Goal: Task Accomplishment & Management: Manage account settings

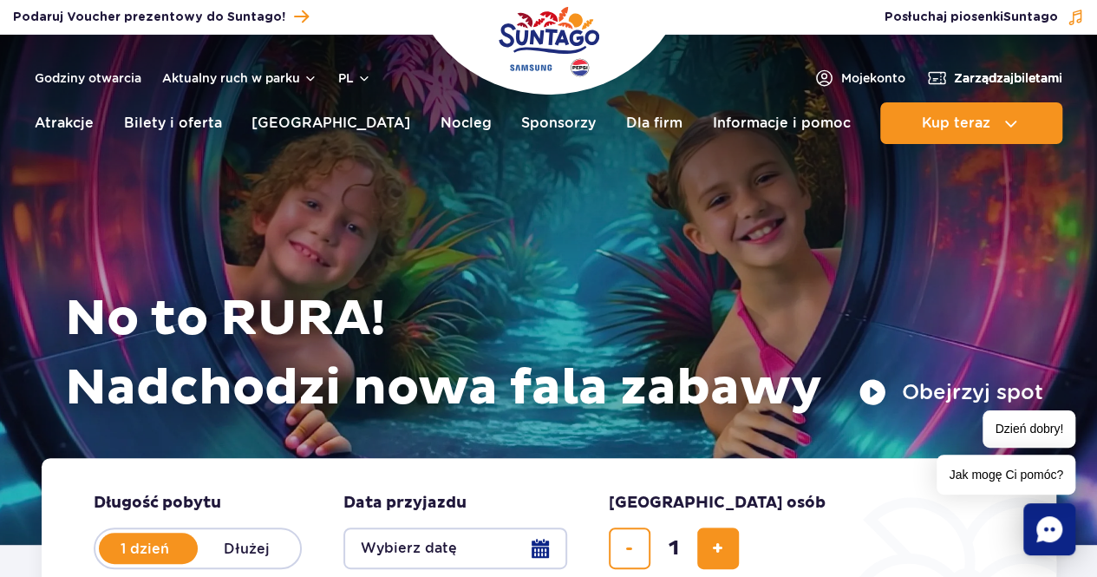
click at [1016, 78] on span "Zarządzaj biletami" at bounding box center [1008, 77] width 108 height 17
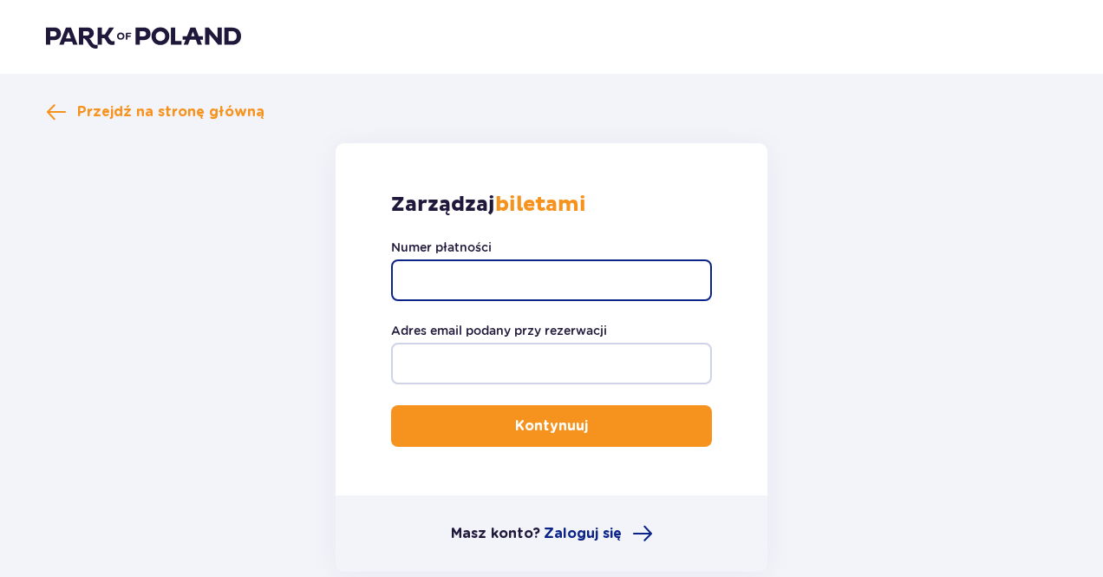
click at [458, 290] on input "Numer płatności" at bounding box center [551, 280] width 321 height 42
type input "TR-VRC-HUR82YX"
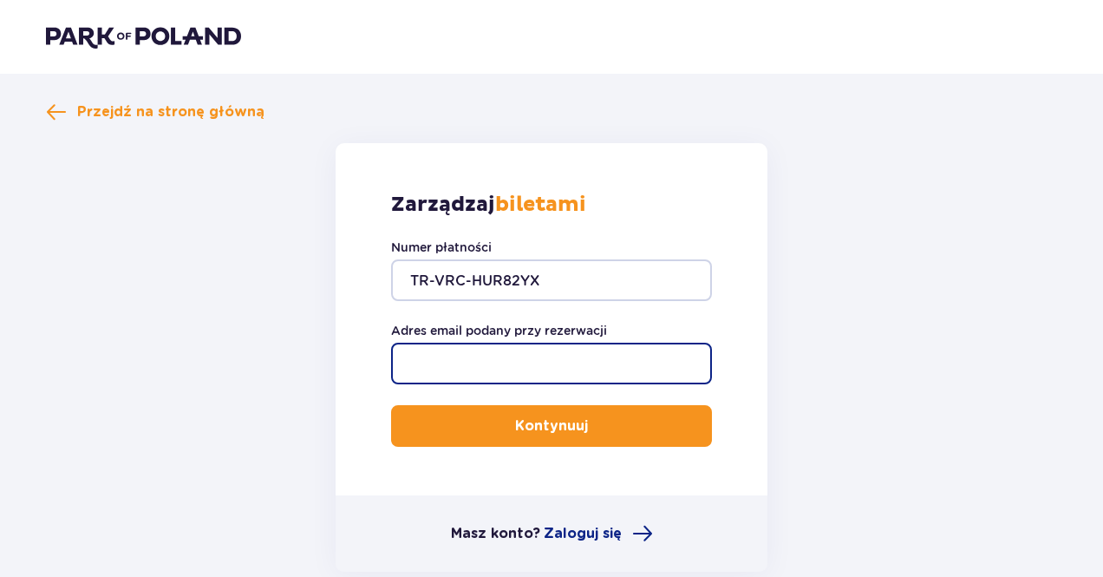
click at [454, 354] on input "Adres email podany przy rezerwacji" at bounding box center [551, 363] width 321 height 42
type input "kajbea@wp.pl"
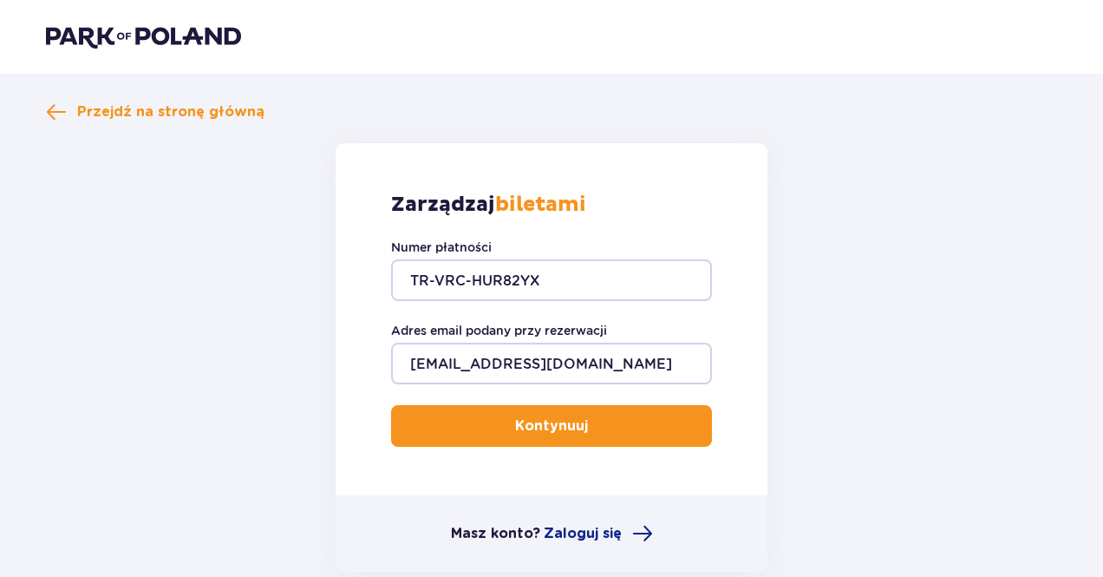
click at [569, 427] on p "Kontynuuj" at bounding box center [551, 425] width 73 height 19
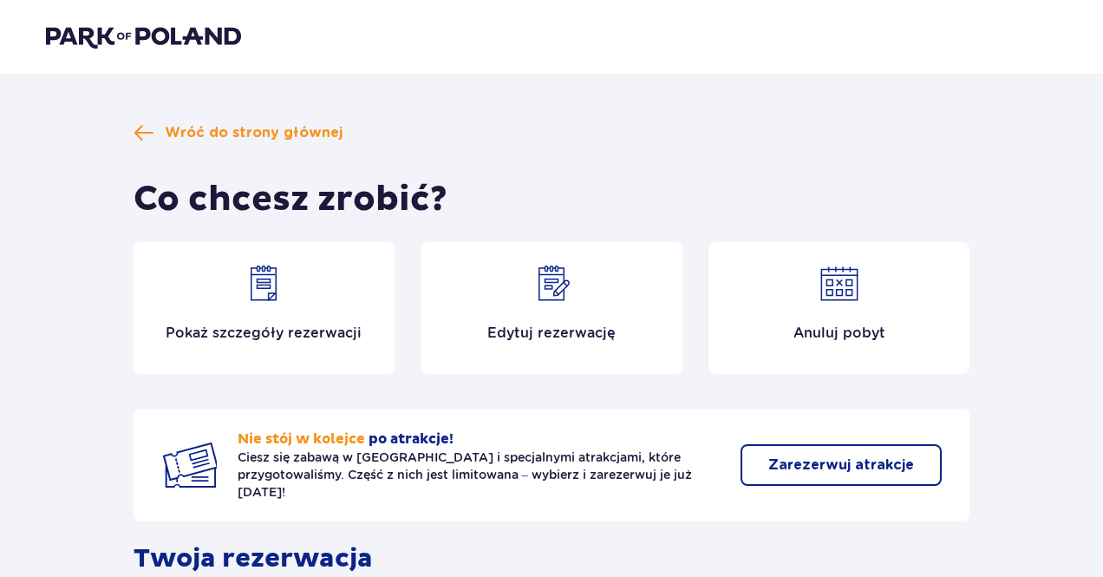
click at [557, 296] on img at bounding box center [552, 284] width 42 height 42
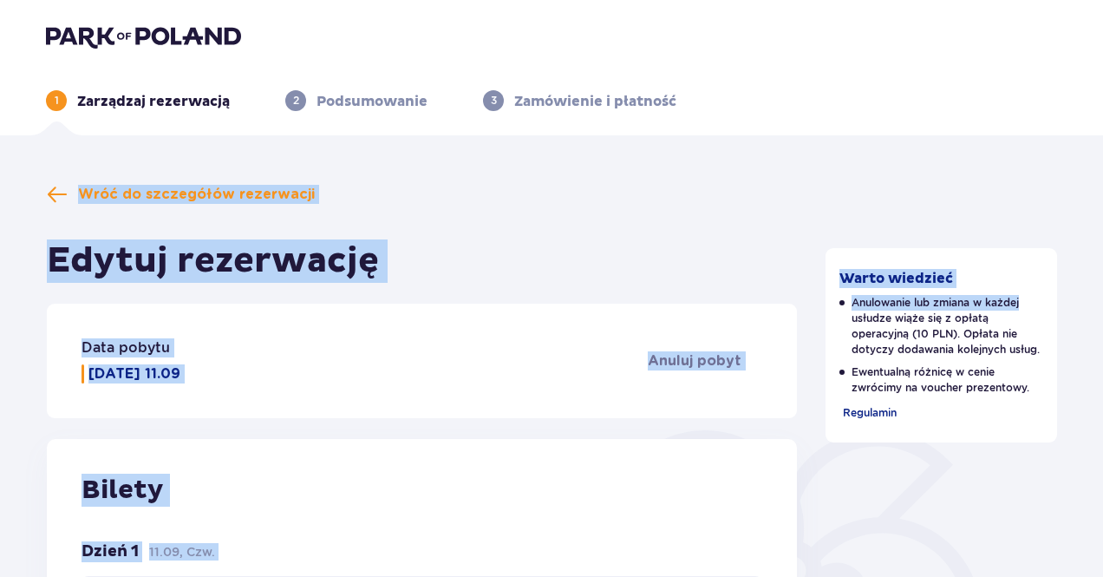
drag, startPoint x: 1099, startPoint y: 130, endPoint x: 1108, endPoint y: 169, distance: 40.0
click at [1103, 169] on html "1 Zarządzaj rezerwacją 2 Podsumowanie 3 Zamówienie i płatność Wróć do szczegółó…" at bounding box center [551, 288] width 1103 height 577
click at [1051, 110] on ul "1 Zarządzaj rezerwacją 2 Podsumowanie 3 Zamówienie i płatność" at bounding box center [551, 100] width 1011 height 21
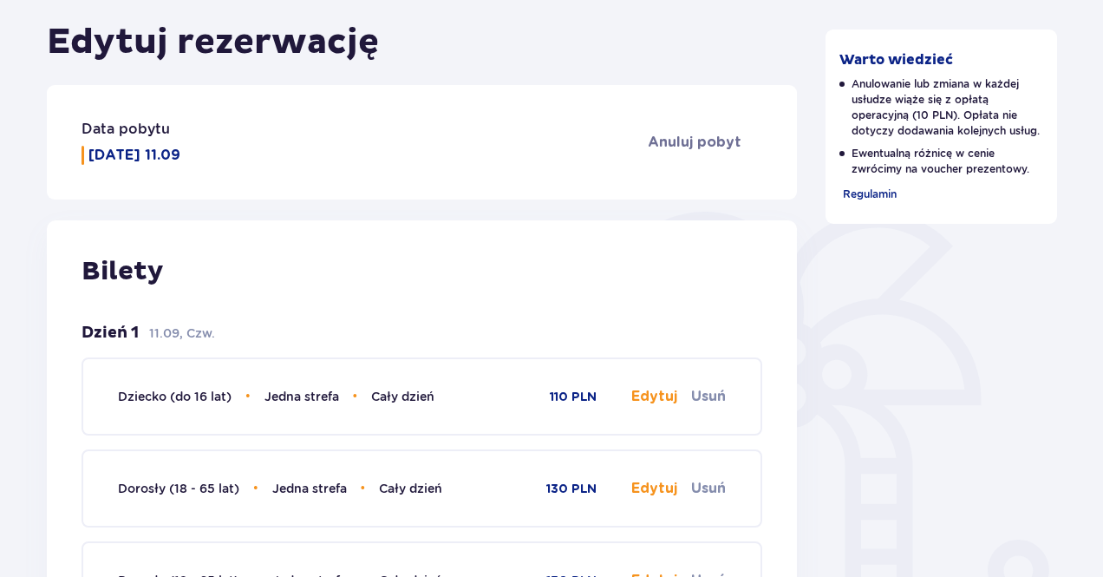
scroll to position [216, 0]
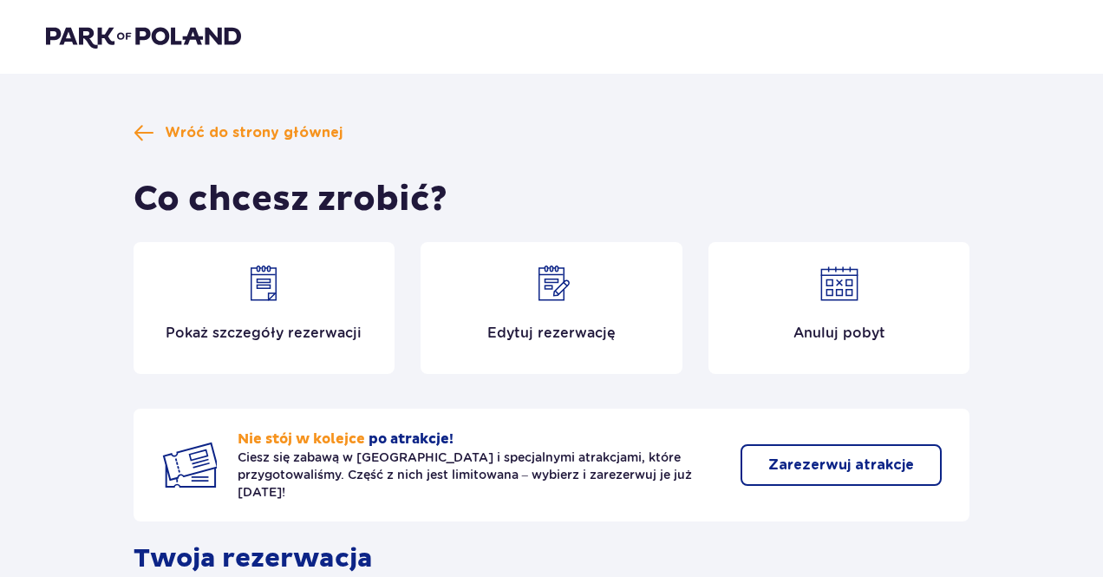
click at [823, 284] on img at bounding box center [839, 284] width 42 height 42
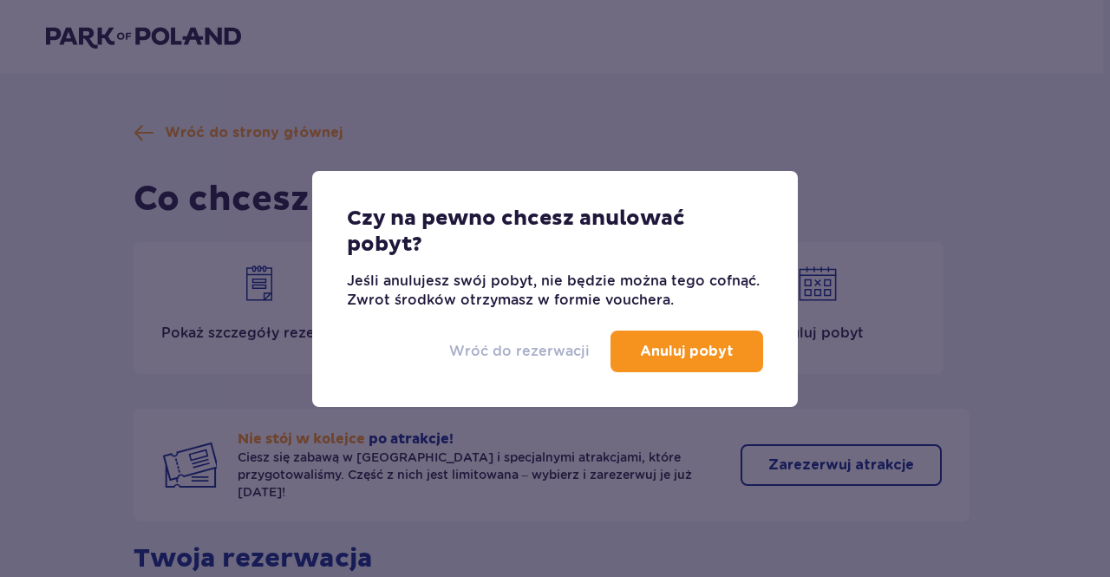
click at [568, 348] on p "Wróć do rezerwacji" at bounding box center [519, 351] width 140 height 19
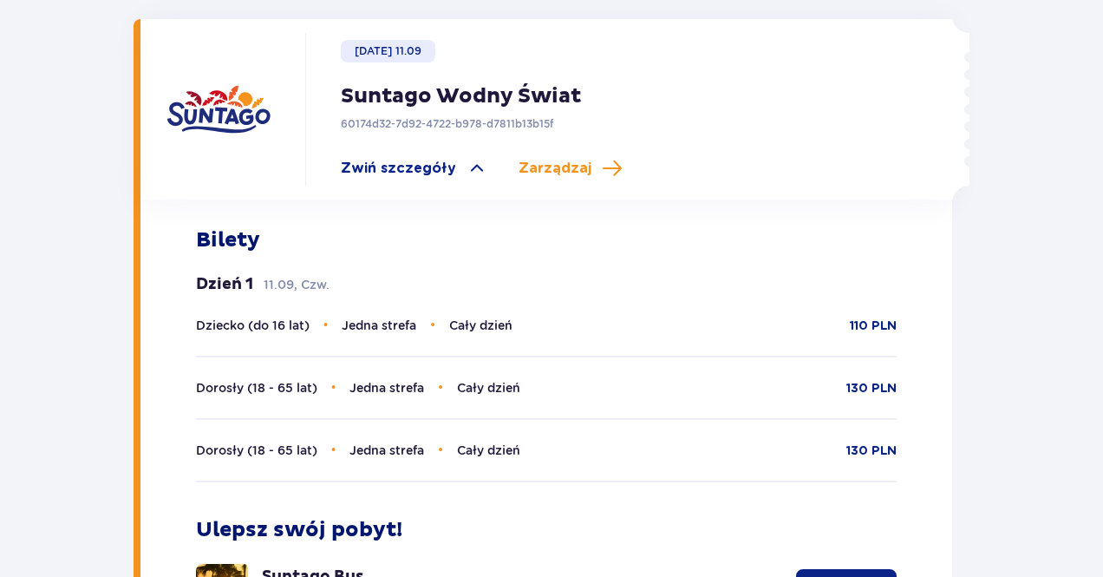
scroll to position [604, 0]
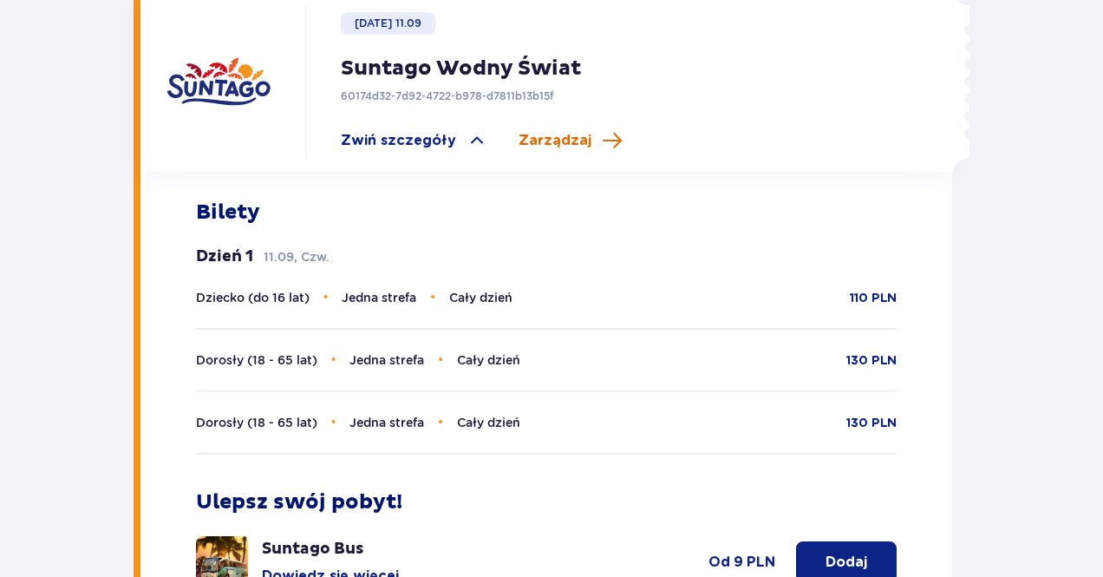
click at [556, 131] on span "Zarządzaj" at bounding box center [554, 140] width 73 height 19
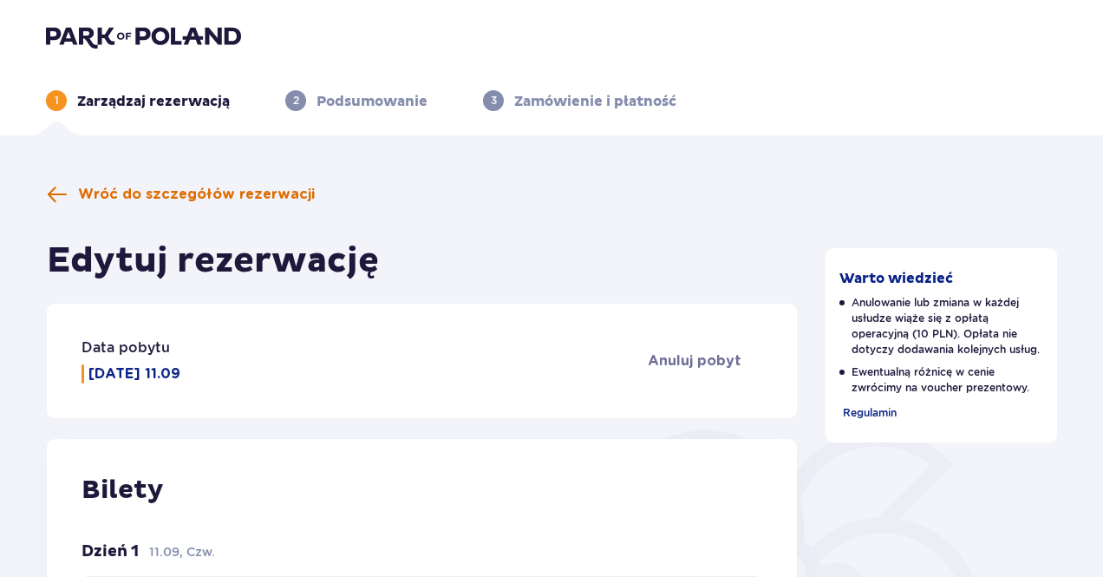
click at [277, 196] on span "Wróć do szczegółów rezerwacji" at bounding box center [196, 194] width 237 height 19
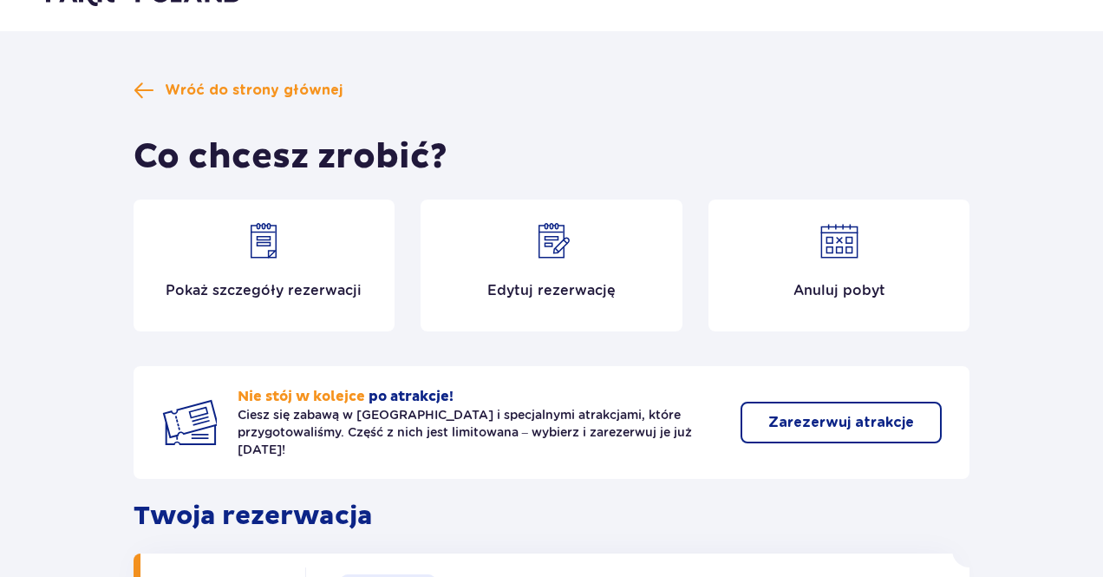
scroll to position [35, 0]
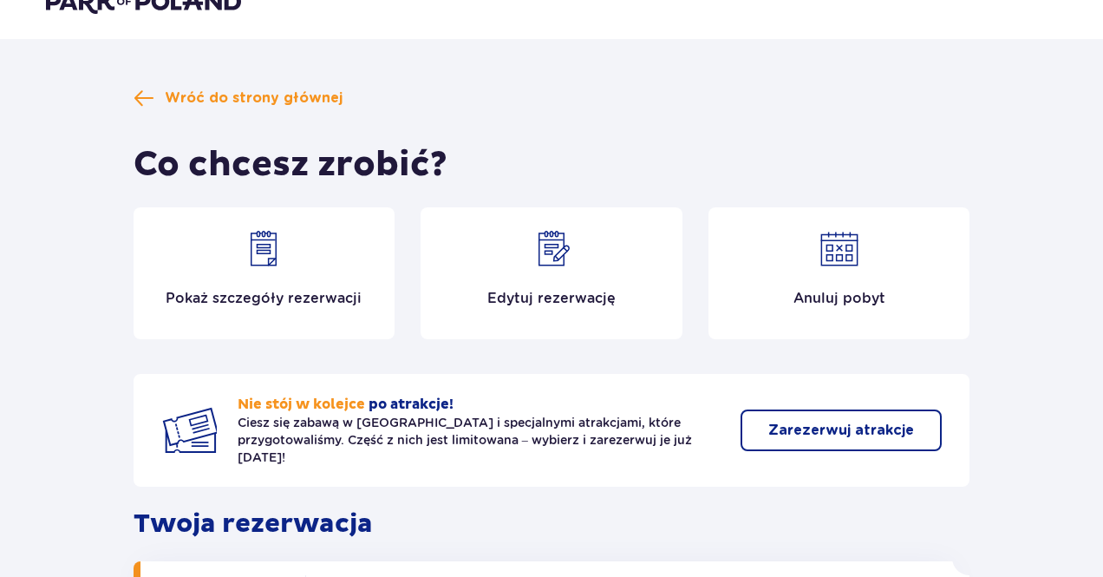
click at [272, 255] on img at bounding box center [264, 249] width 42 height 42
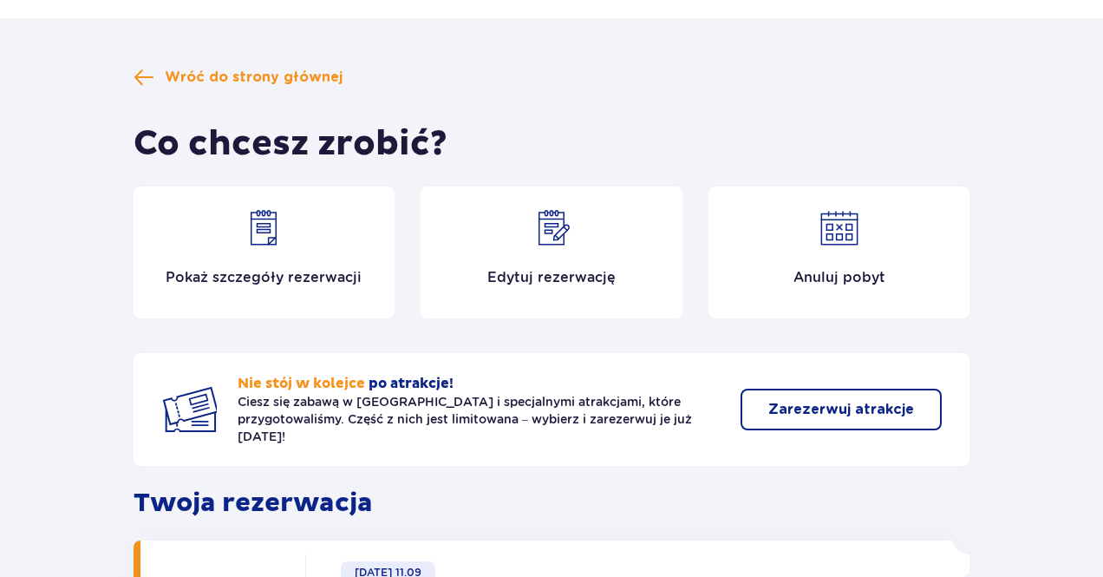
scroll to position [55, 0]
click at [540, 269] on p "Edytuj rezerwację" at bounding box center [551, 278] width 128 height 19
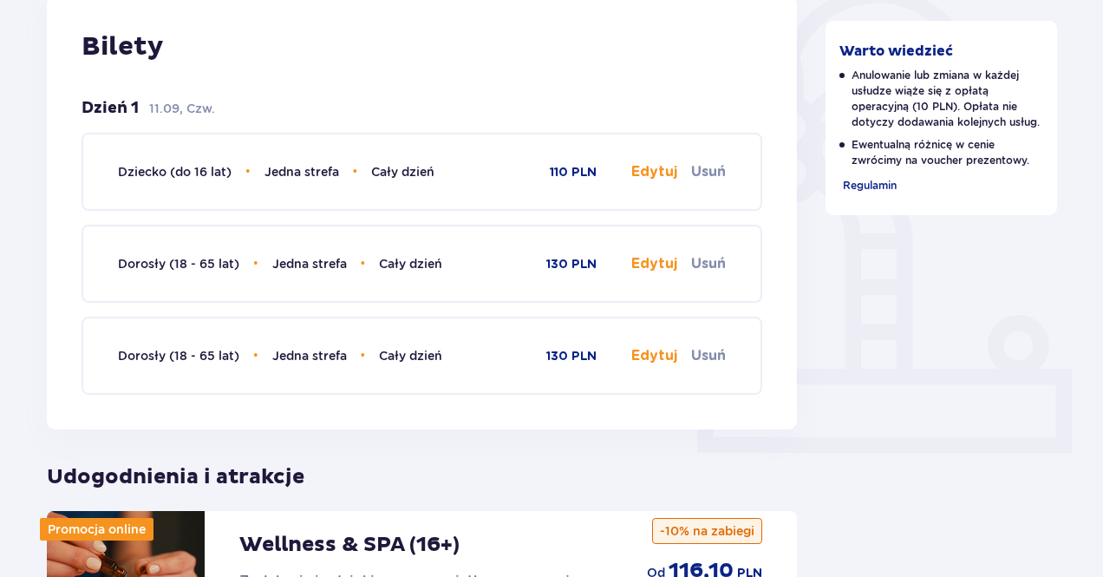
scroll to position [444, 0]
click at [654, 170] on button "Edytuj" at bounding box center [654, 170] width 46 height 19
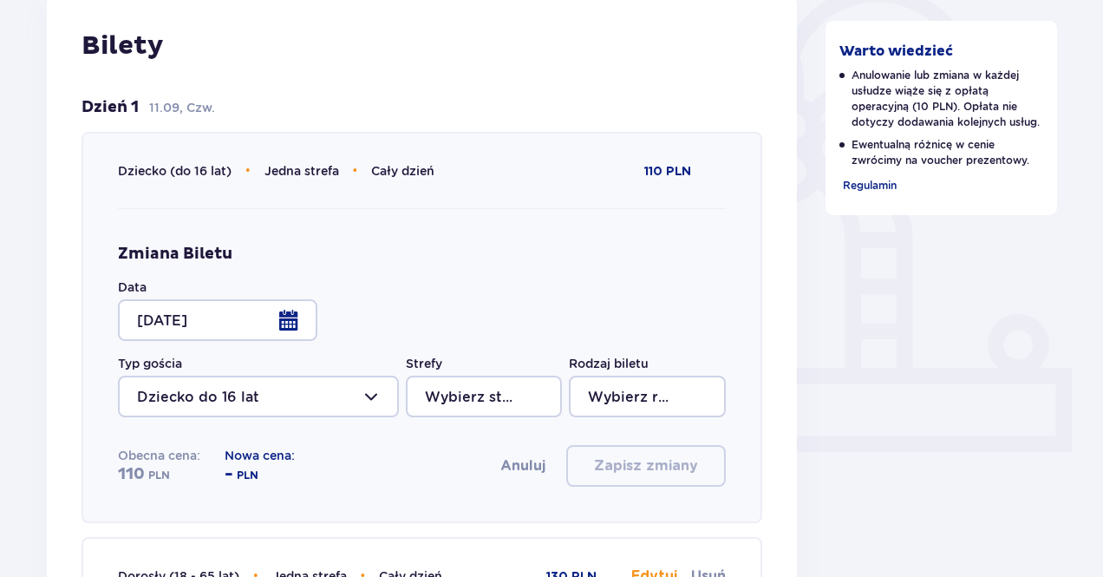
type input "Jedna strefa"
type input "Cały dzień"
click at [290, 323] on div at bounding box center [217, 320] width 199 height 42
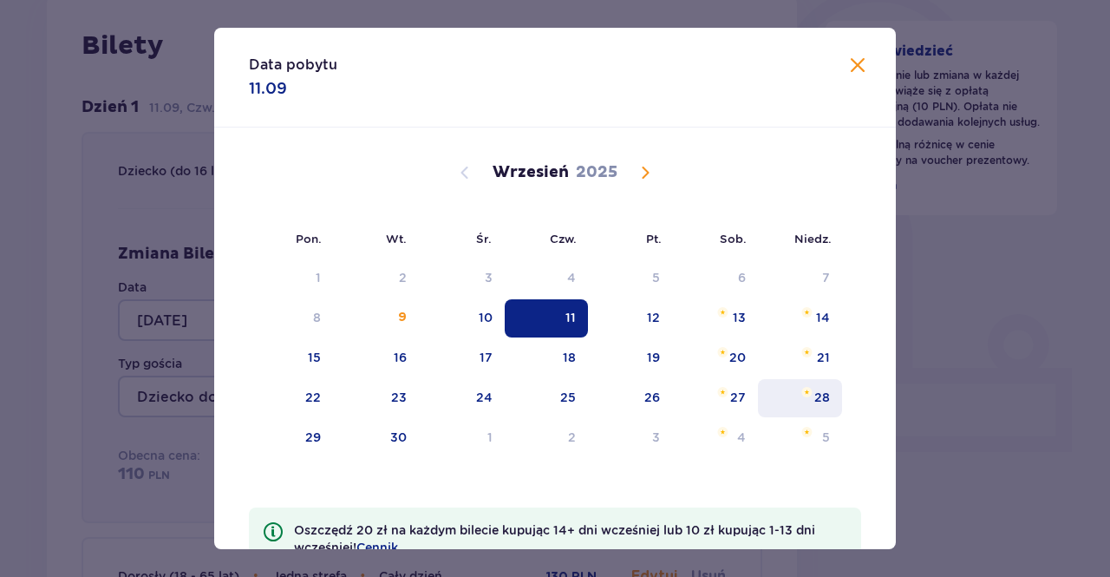
click at [818, 388] on div "28" at bounding box center [800, 398] width 84 height 38
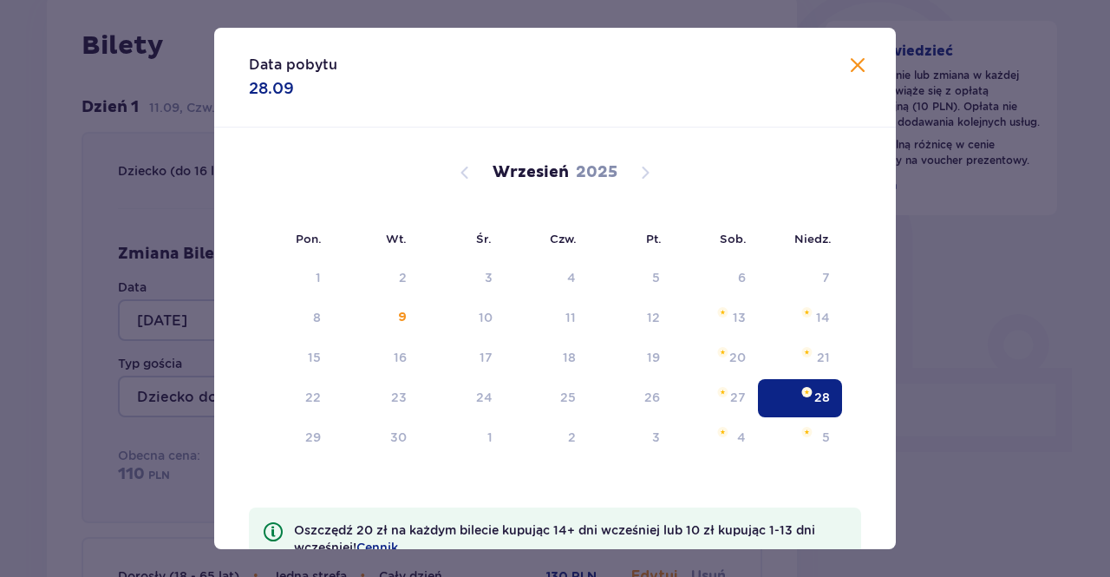
type input "28.09.25"
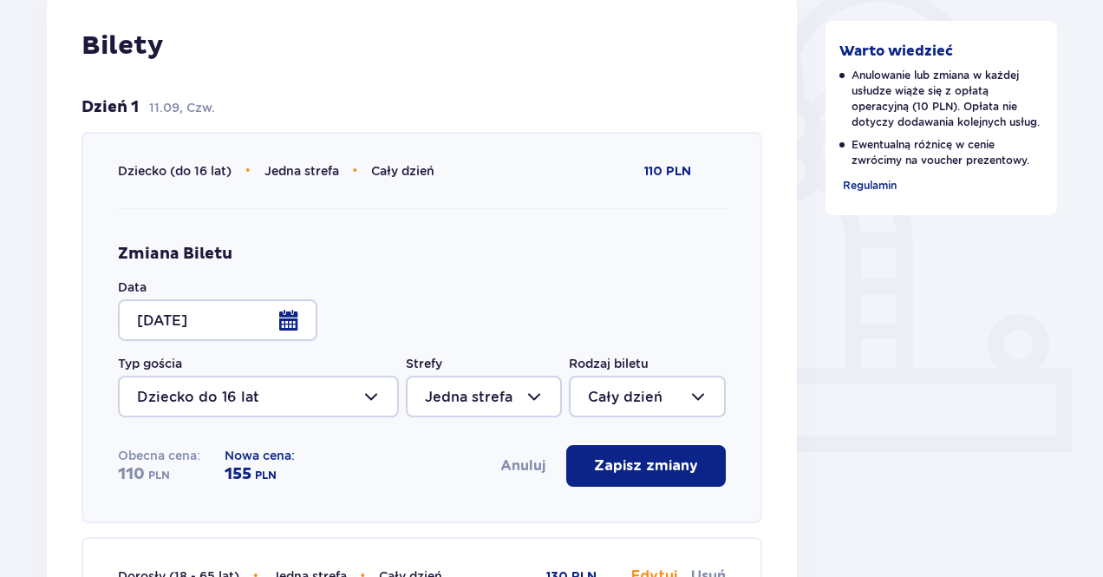
click at [282, 330] on div at bounding box center [217, 320] width 199 height 42
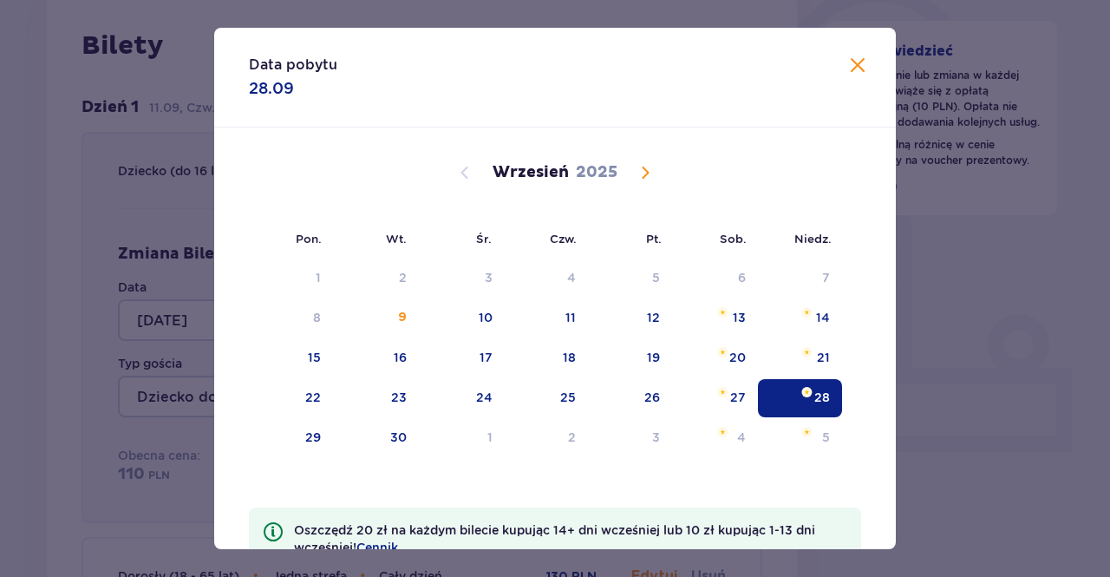
click at [847, 69] on span at bounding box center [857, 65] width 21 height 21
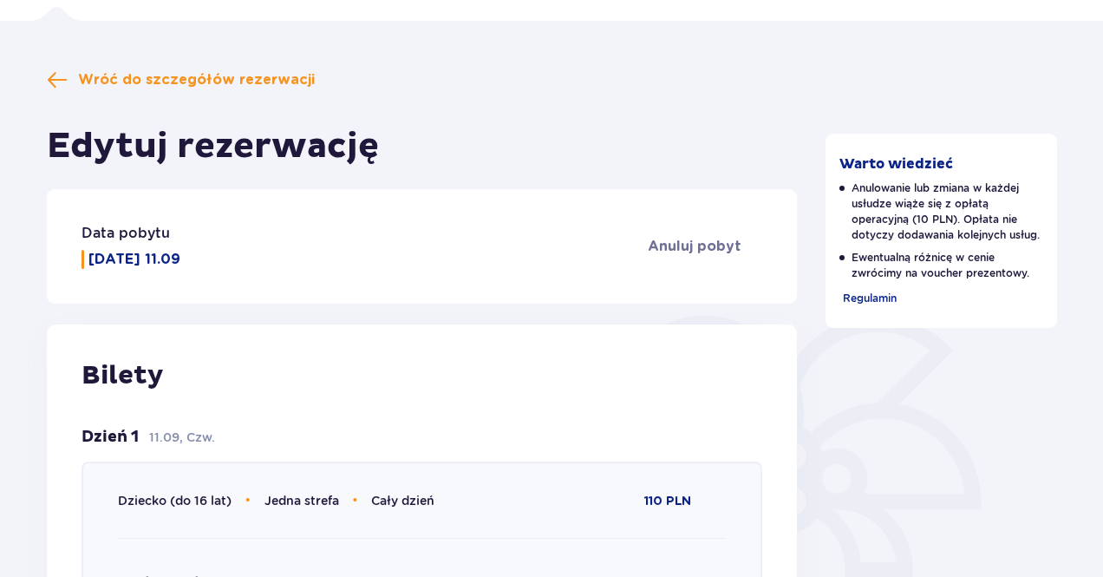
scroll to position [68, 0]
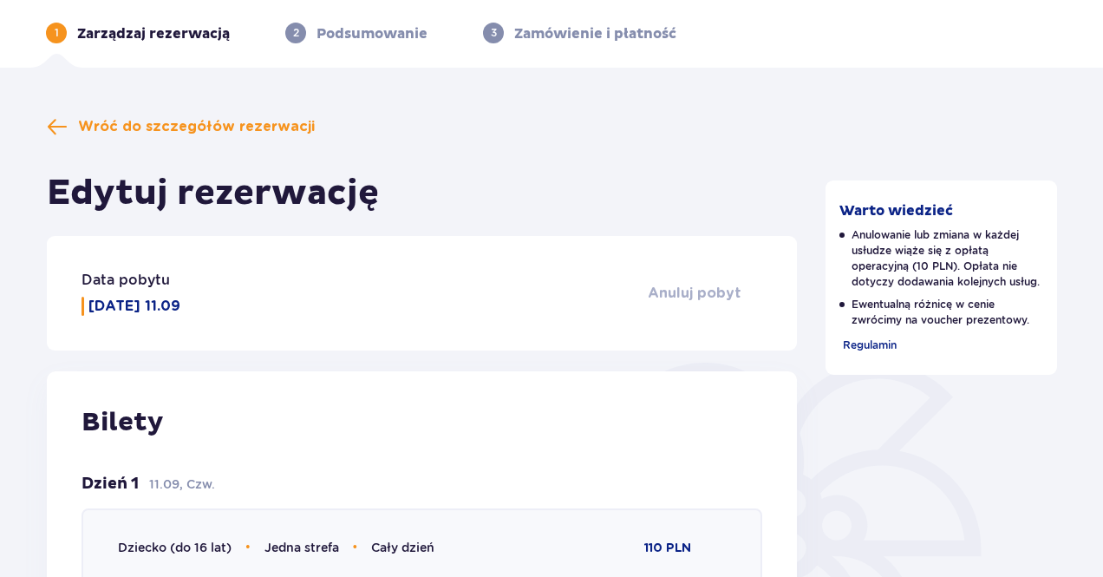
click at [697, 285] on span "Anuluj pobyt" at bounding box center [695, 293] width 94 height 19
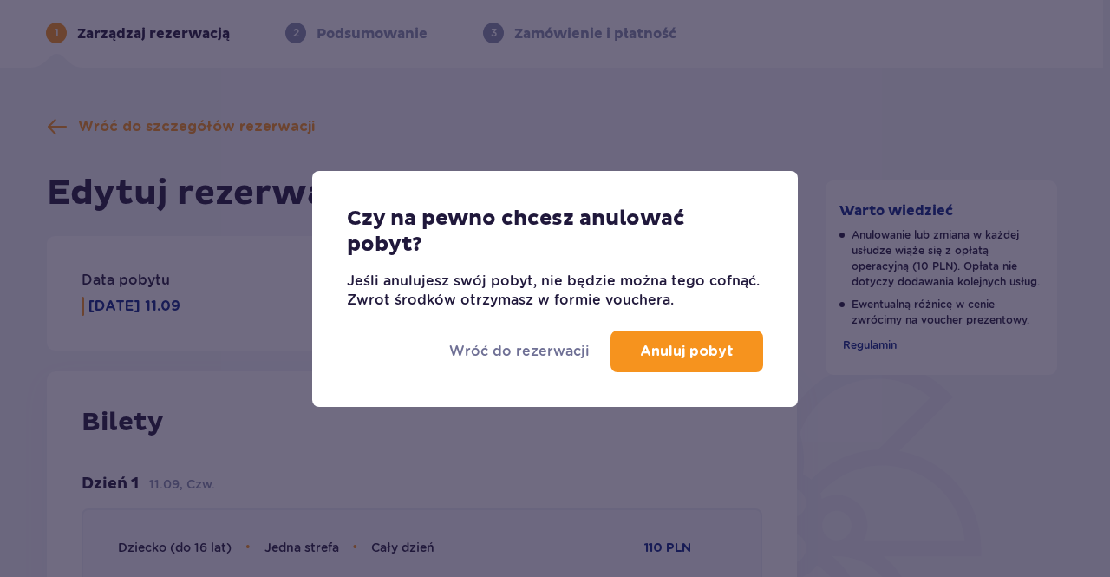
click at [701, 344] on p "Anuluj pobyt" at bounding box center [687, 351] width 94 height 19
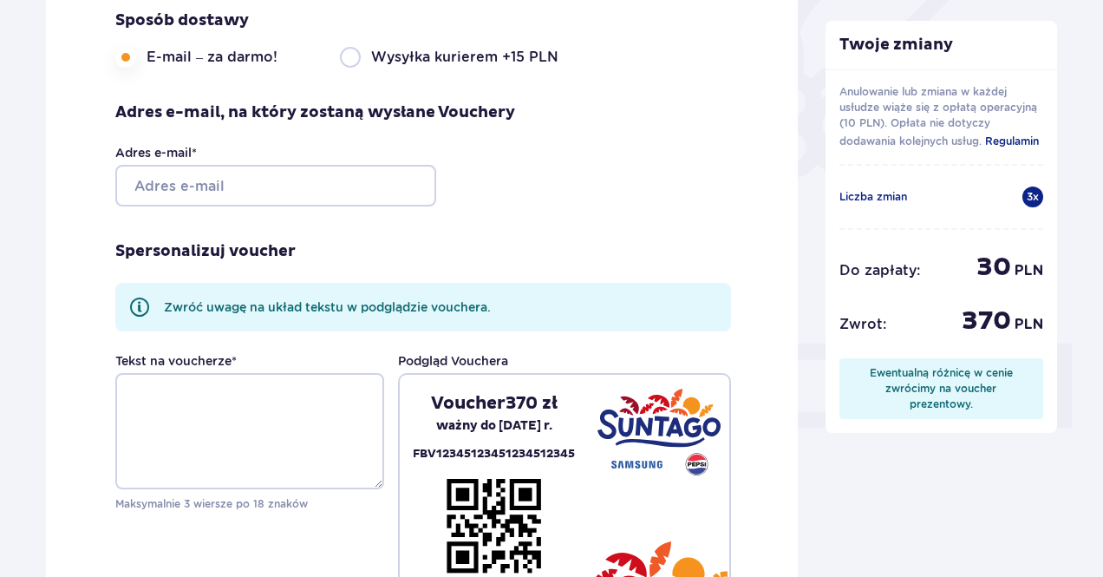
scroll to position [486, 0]
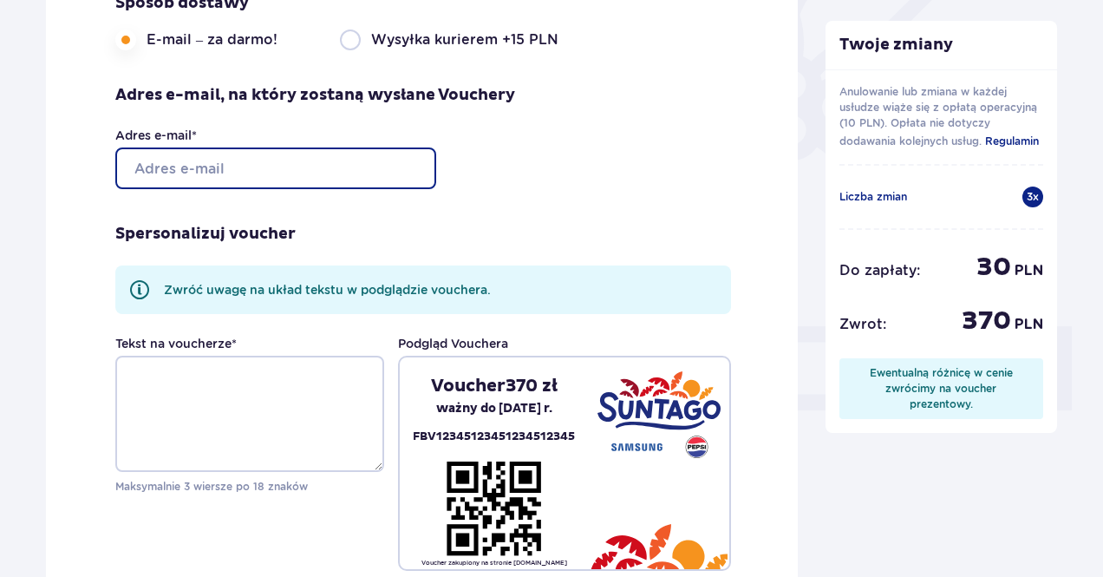
click at [174, 175] on input "Adres e-mail *" at bounding box center [275, 168] width 321 height 42
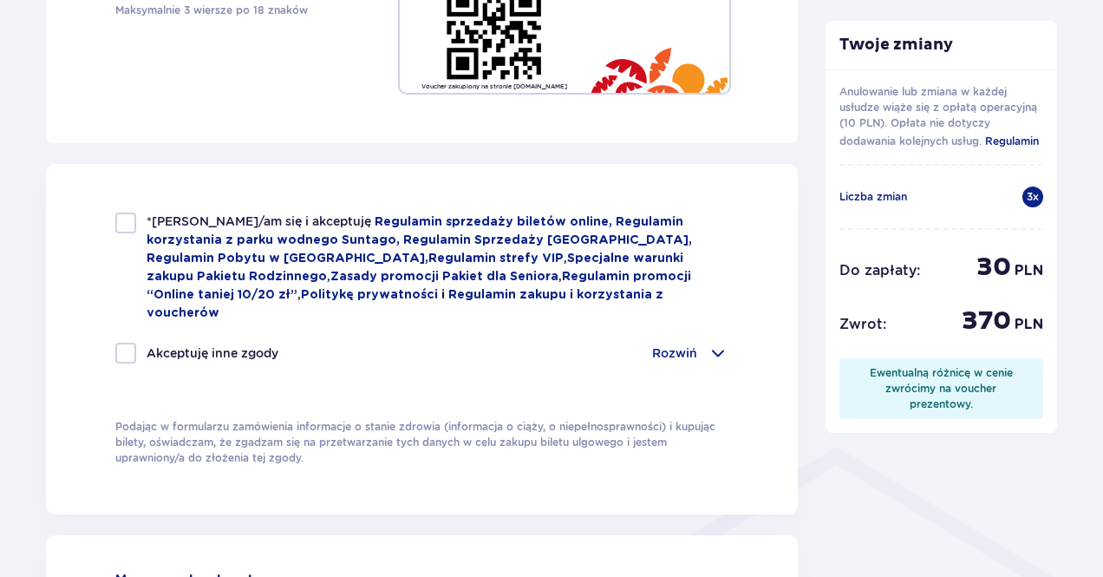
scroll to position [963, 0]
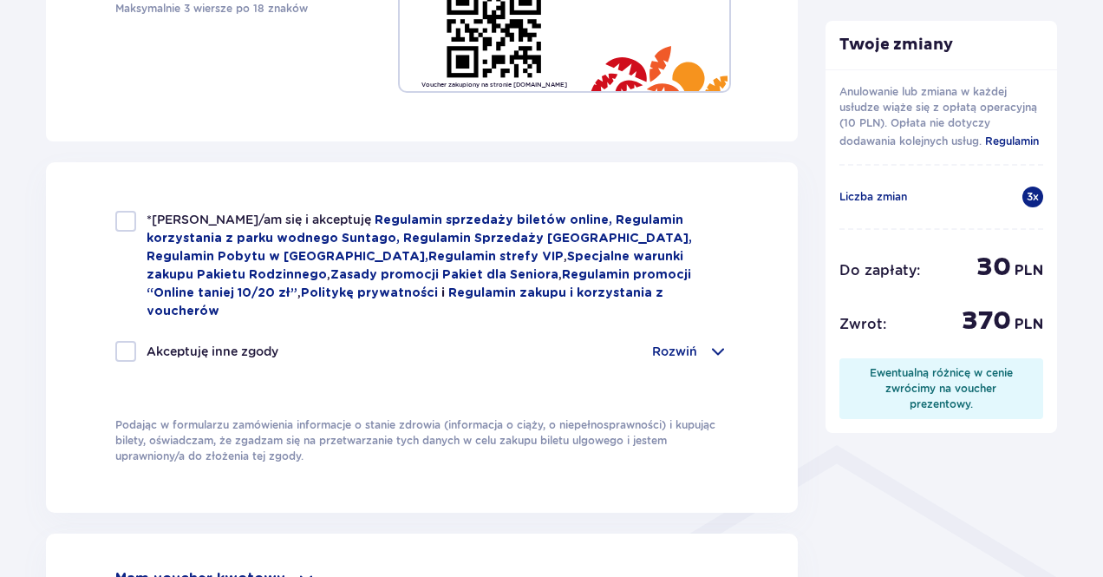
type input "kajbea@wp.pl"
click at [132, 219] on div at bounding box center [125, 221] width 21 height 21
checkbox input "true"
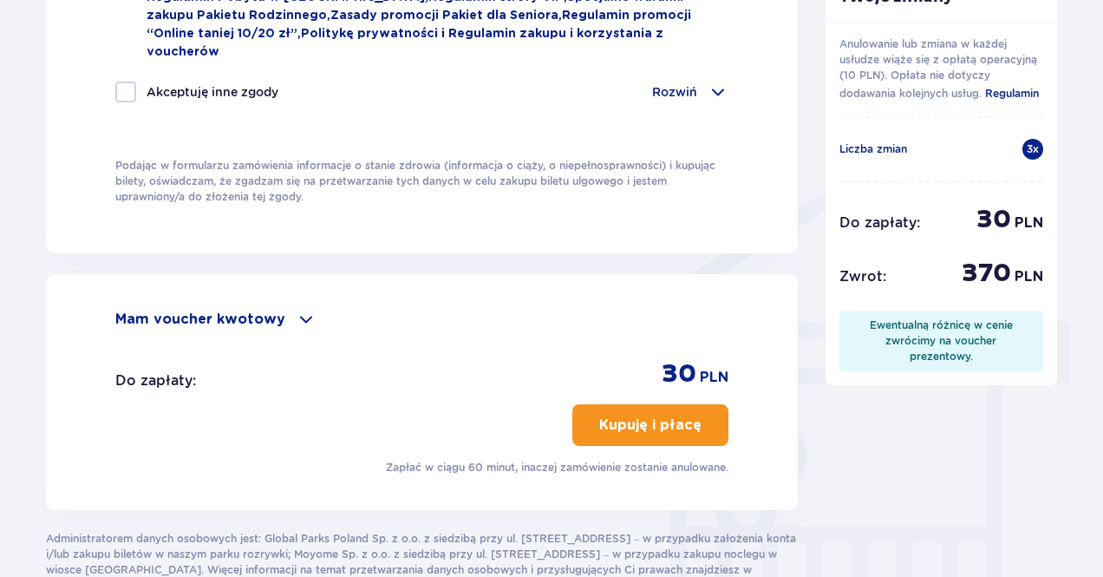
scroll to position [1226, 0]
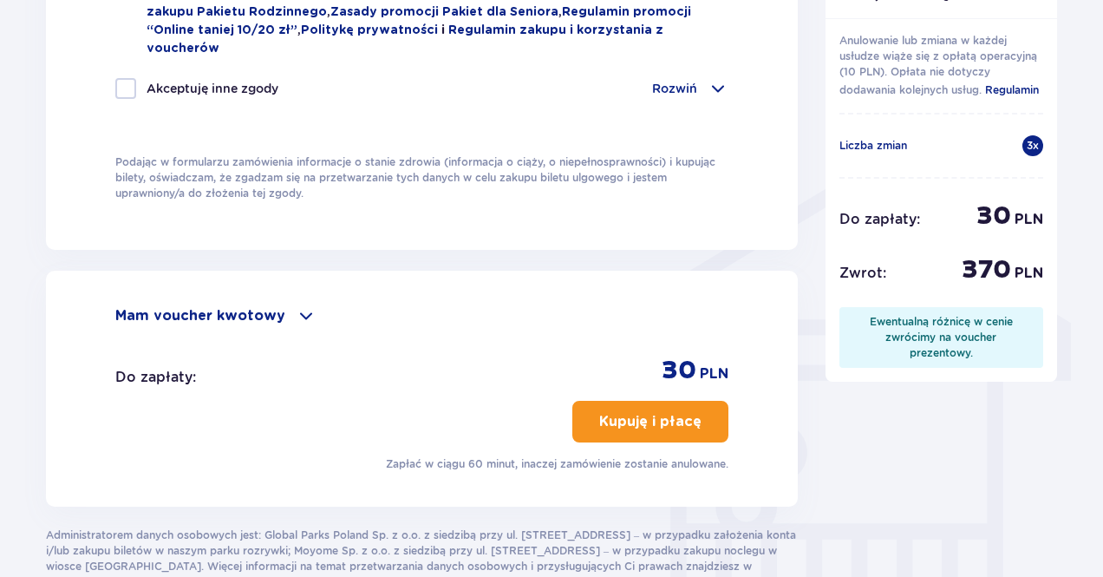
click at [302, 305] on span at bounding box center [306, 315] width 21 height 21
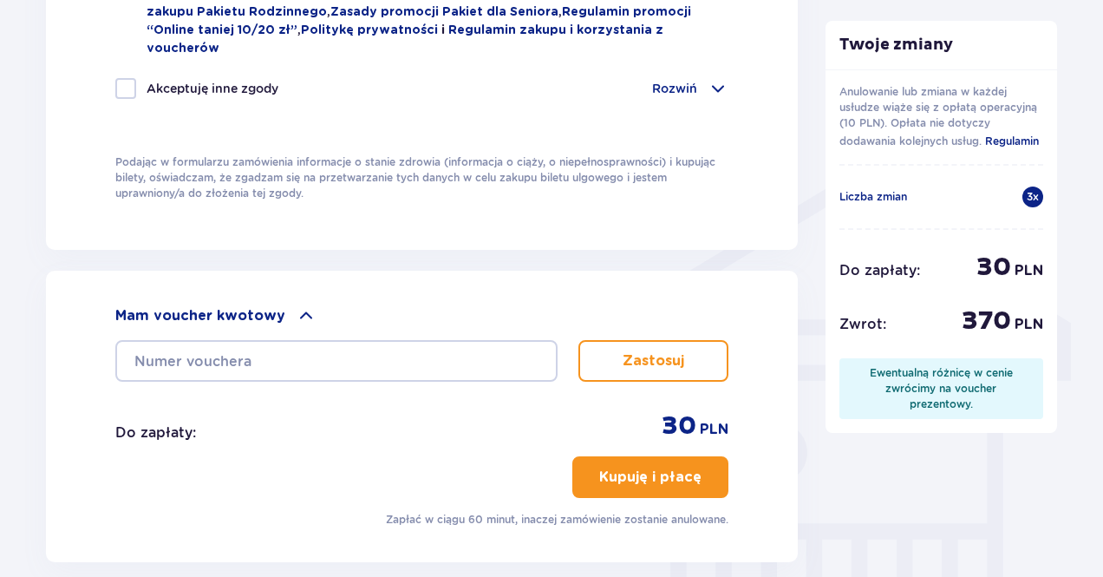
click at [670, 467] on p "Kupuję i płacę" at bounding box center [650, 476] width 102 height 19
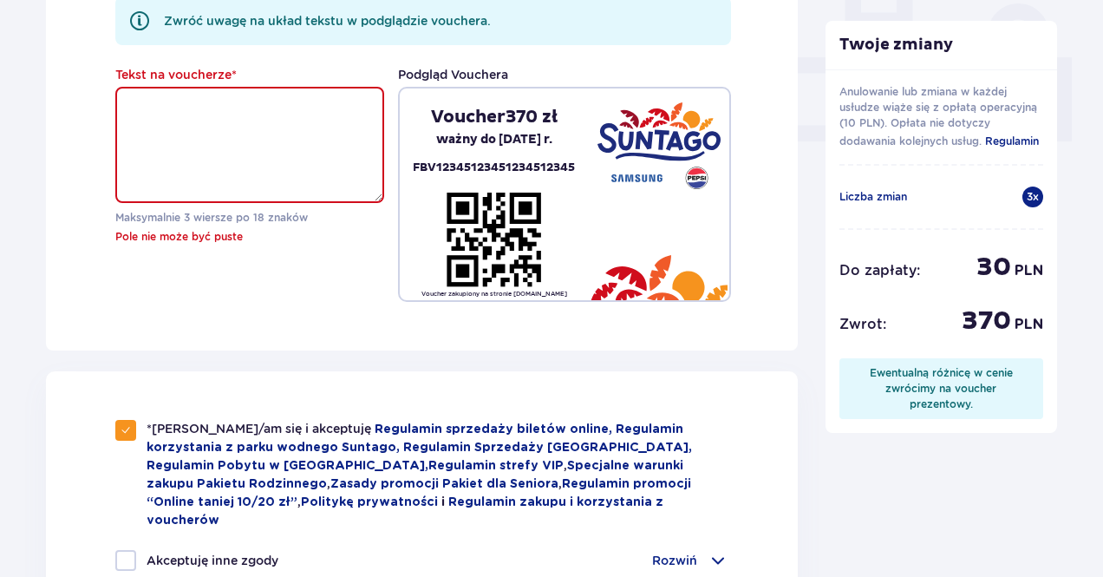
scroll to position [754, 0]
click at [212, 103] on textarea "Tekst na voucherze *" at bounding box center [249, 145] width 269 height 116
type textarea "t"
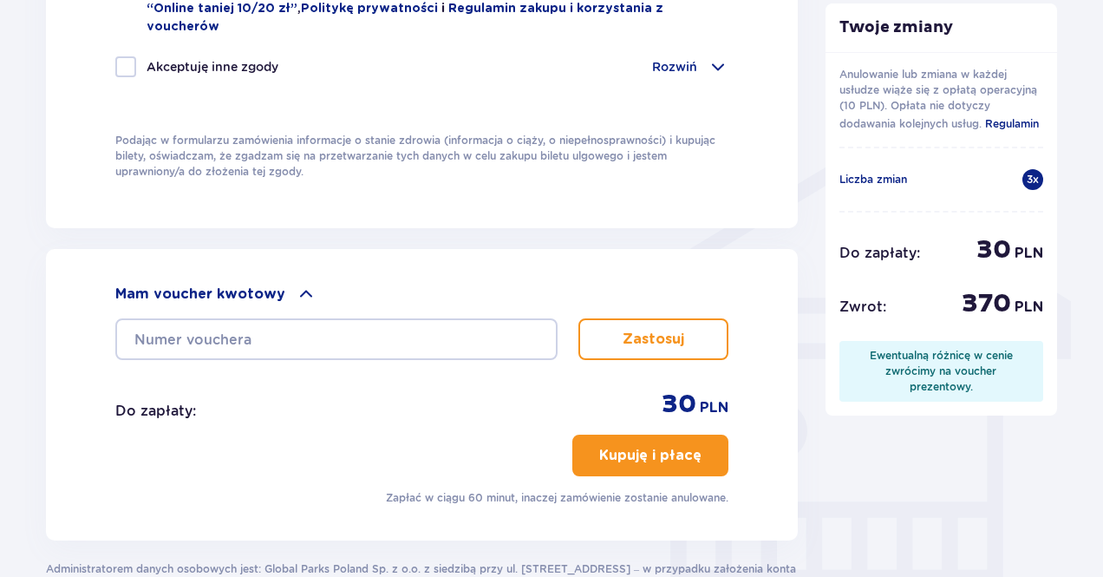
scroll to position [1379, 0]
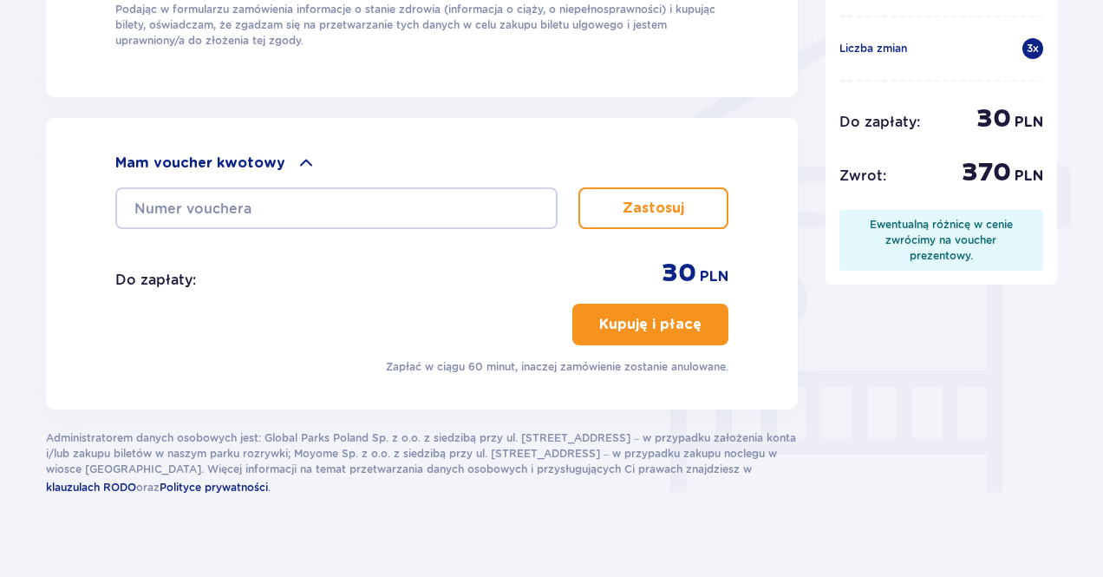
type textarea "SUNTAGO"
click at [697, 314] on span "button" at bounding box center [704, 324] width 21 height 21
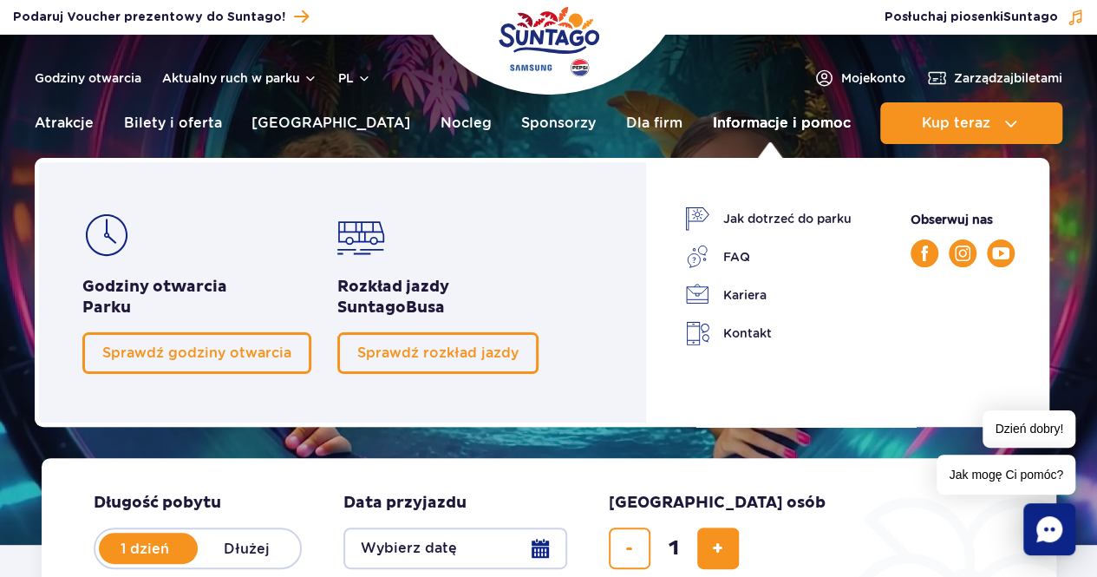
click at [829, 118] on link "Informacje i pomoc" at bounding box center [781, 123] width 138 height 42
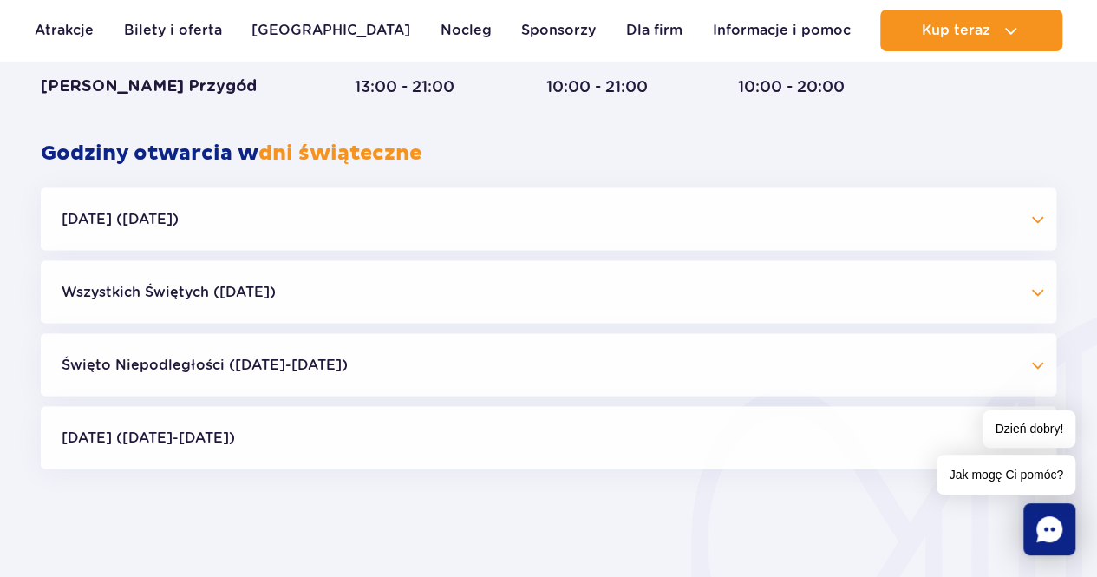
scroll to position [1436, 0]
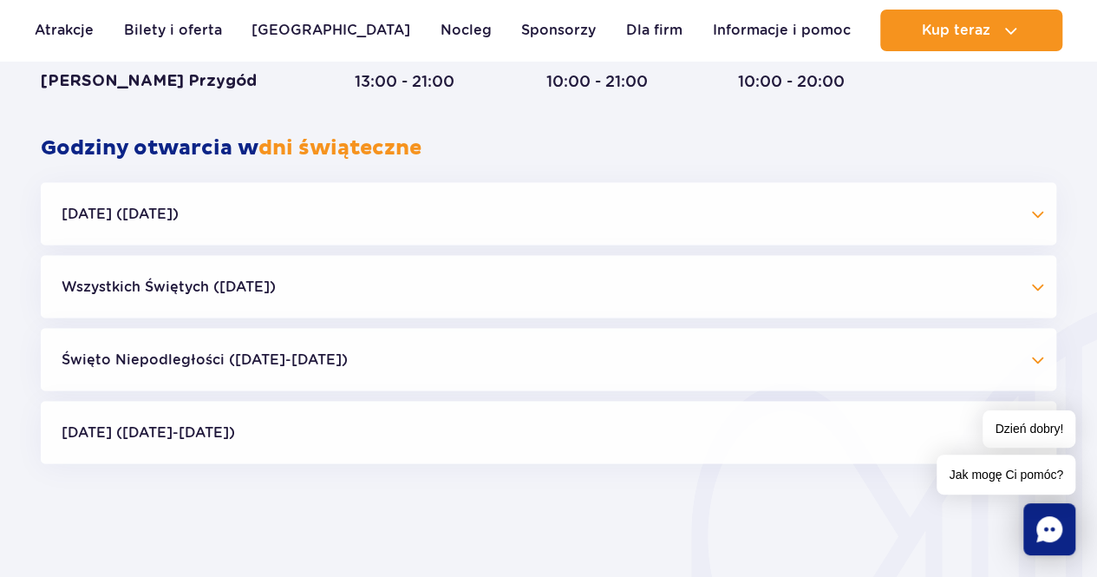
click at [1034, 284] on button "Wszystkich Świętych (01.11.25)" at bounding box center [548, 286] width 1015 height 62
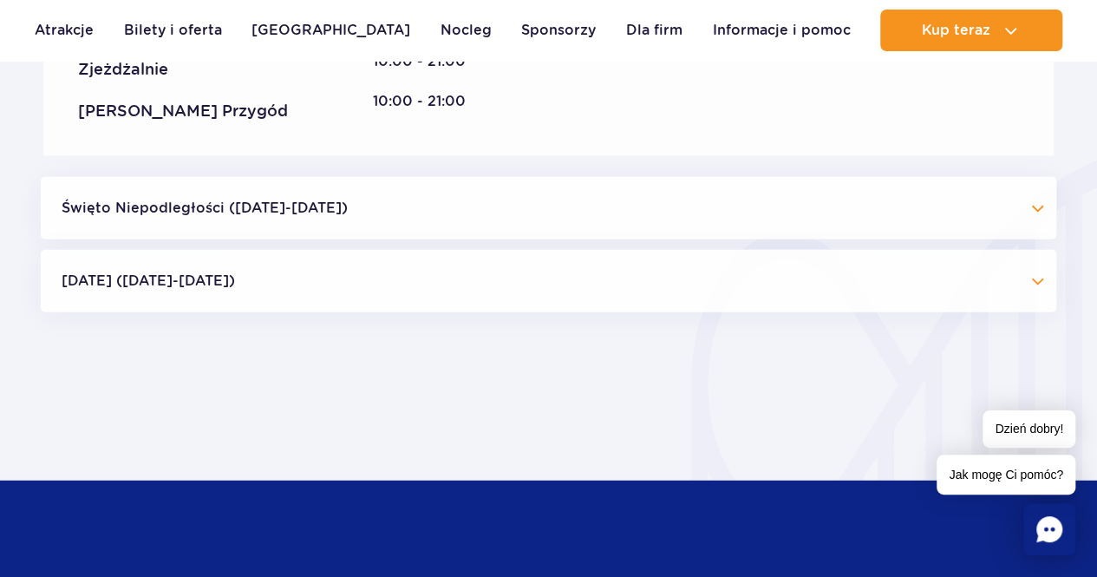
scroll to position [1973, 0]
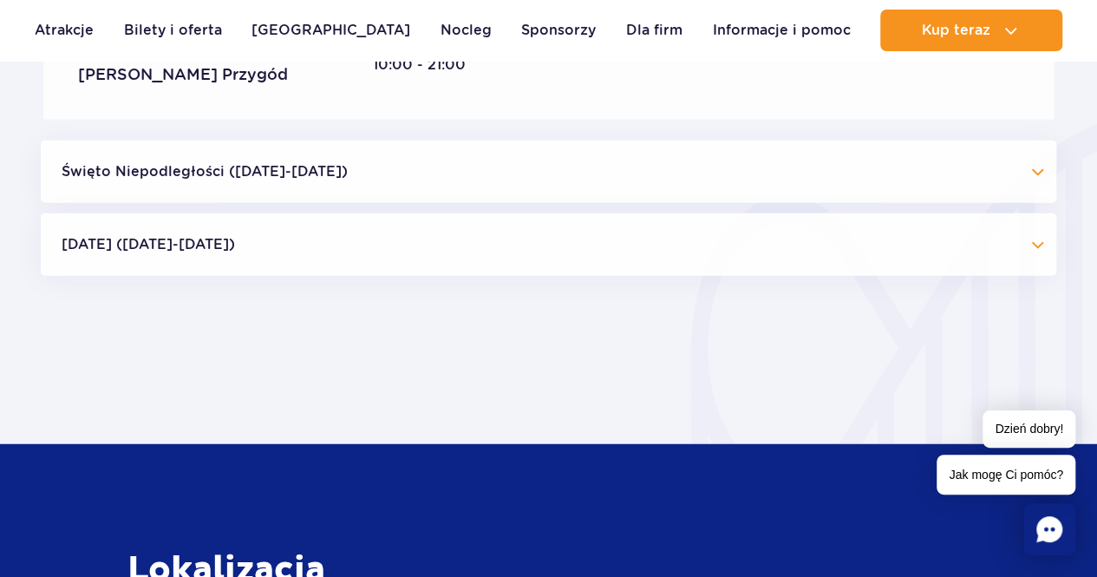
click at [1034, 166] on button "Święto Niepodległości (09.11-11.11.25)" at bounding box center [548, 171] width 1015 height 62
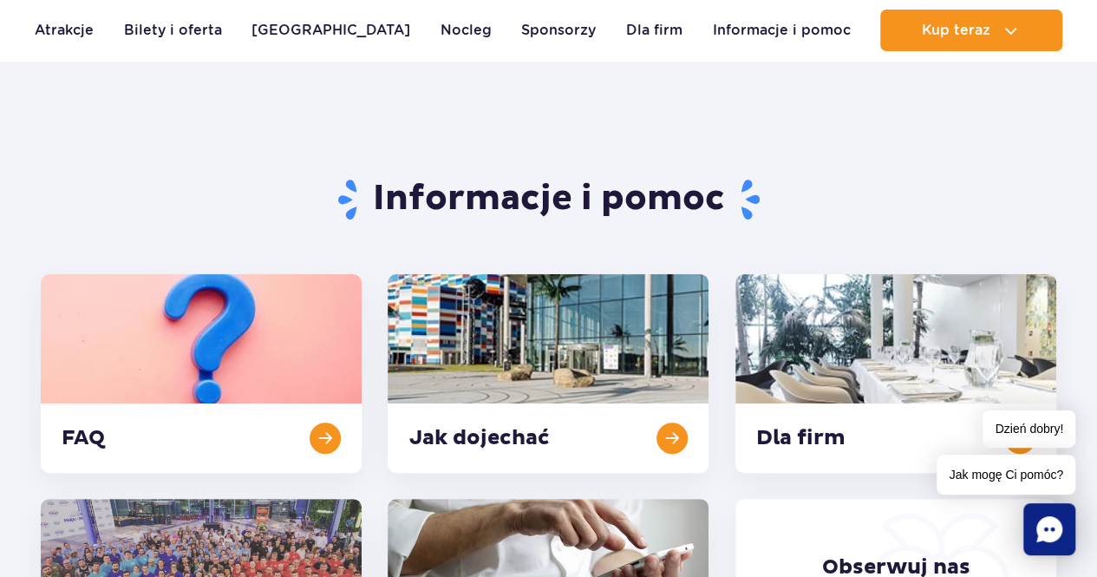
scroll to position [54, 0]
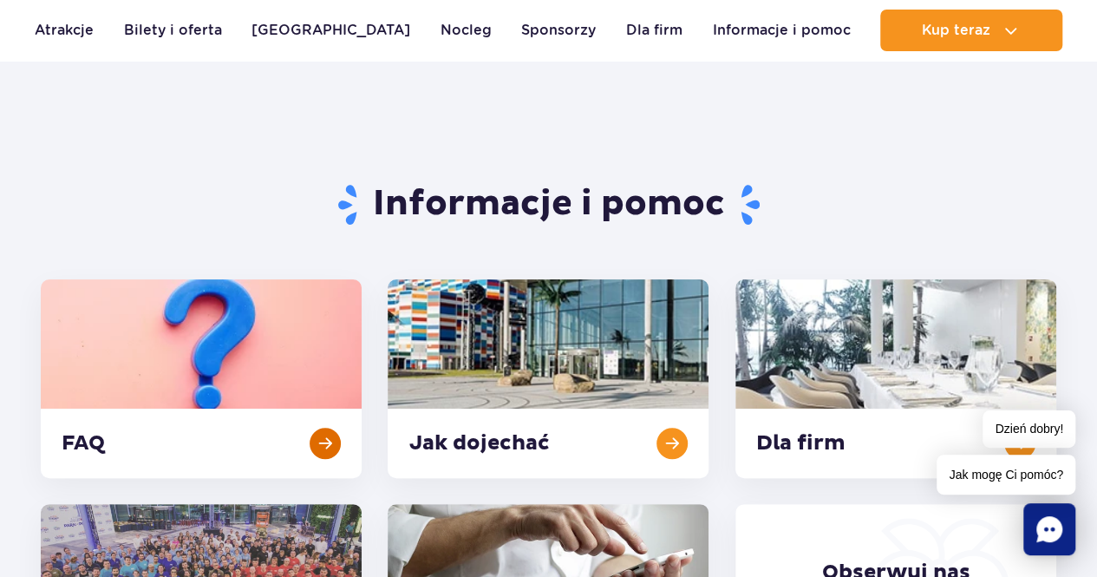
click at [209, 351] on link at bounding box center [201, 378] width 321 height 199
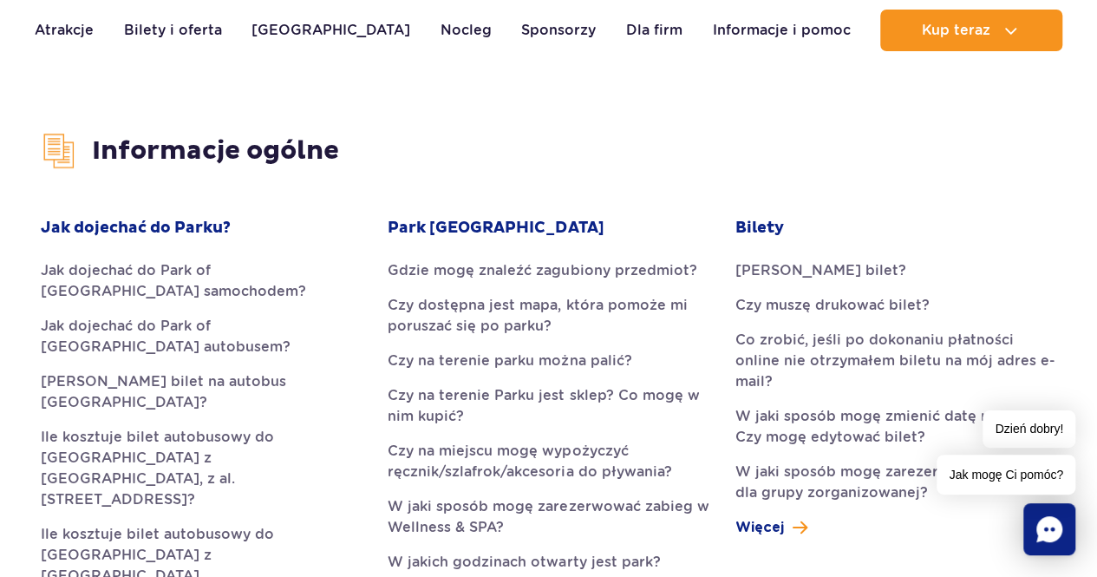
scroll to position [484, 0]
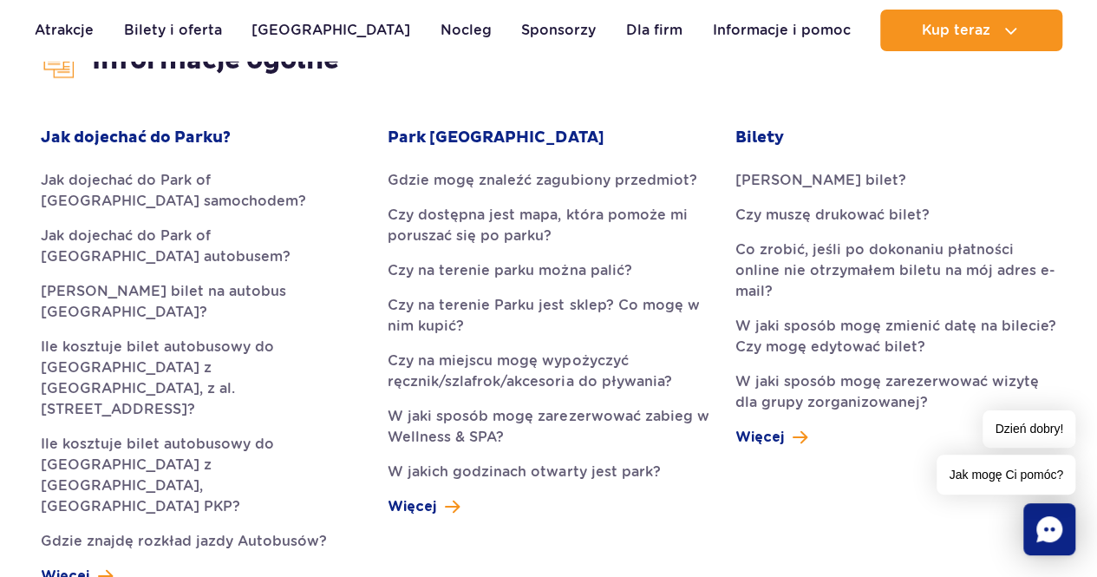
click at [1053, 536] on icon "Chat" at bounding box center [1049, 529] width 26 height 26
